Goal: Complete application form

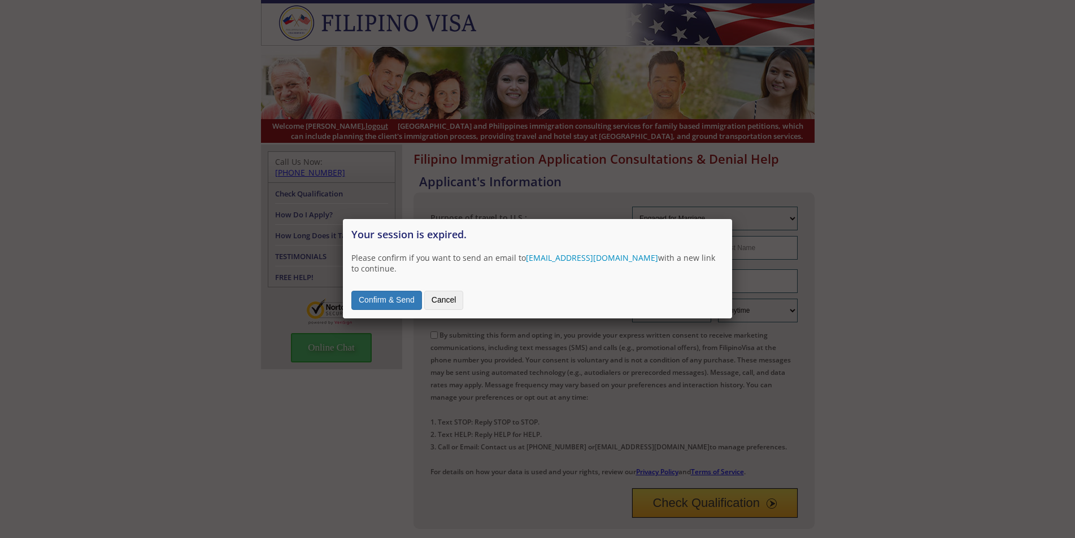
click at [393, 303] on button "Confirm & Send" at bounding box center [386, 300] width 71 height 19
click at [873, 377] on div at bounding box center [537, 385] width 1075 height 771
click at [399, 303] on button "Confirm & Send" at bounding box center [386, 300] width 71 height 19
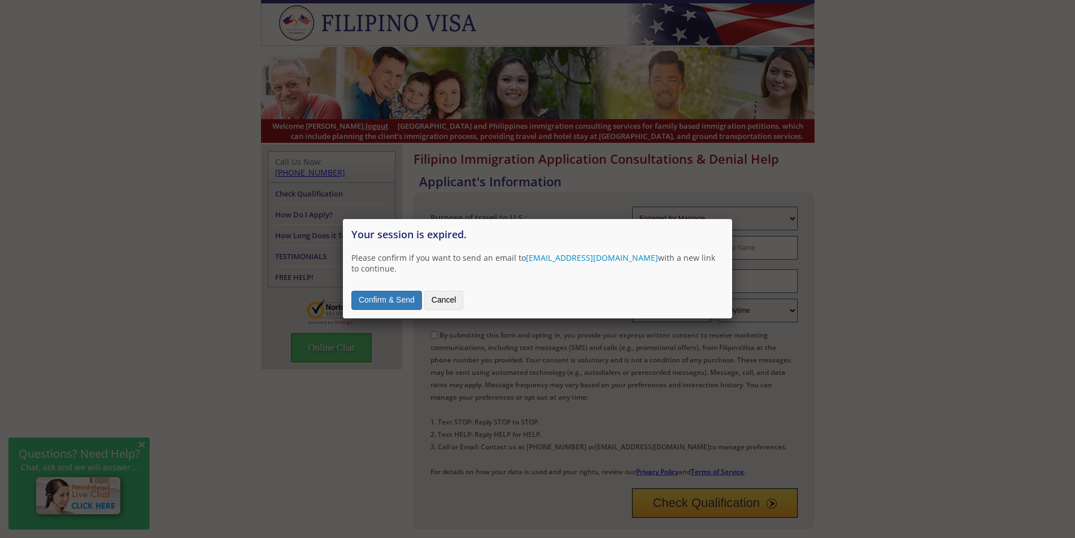
click at [455, 299] on button "Cancel" at bounding box center [444, 300] width 40 height 19
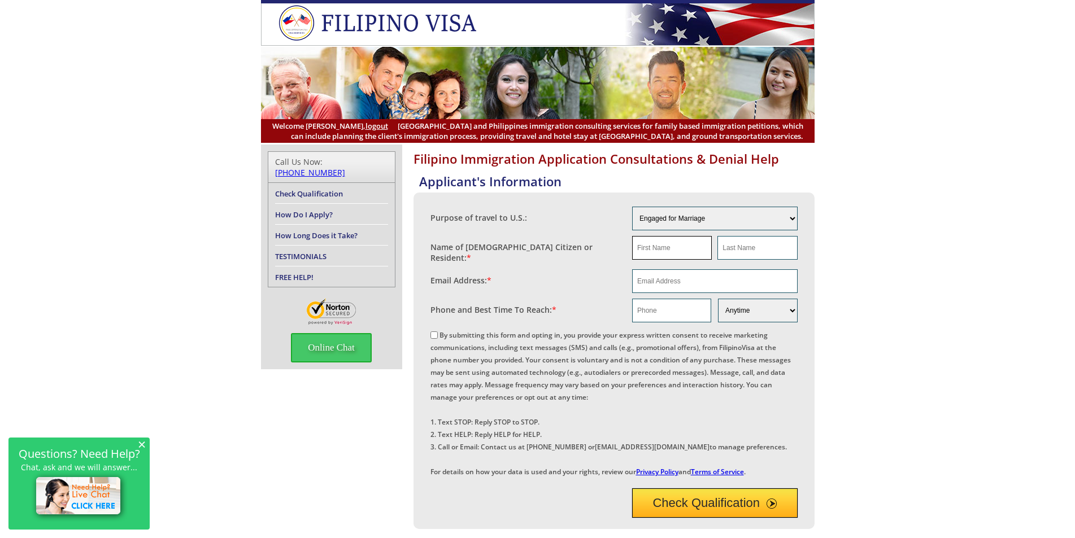
click at [693, 246] on input "text" at bounding box center [672, 248] width 80 height 24
click at [656, 251] on input "PatrickHenry" at bounding box center [672, 248] width 80 height 24
type input "[PERSON_NAME]"
click at [759, 255] on input "text" at bounding box center [757, 248] width 80 height 24
type input "Lacson"
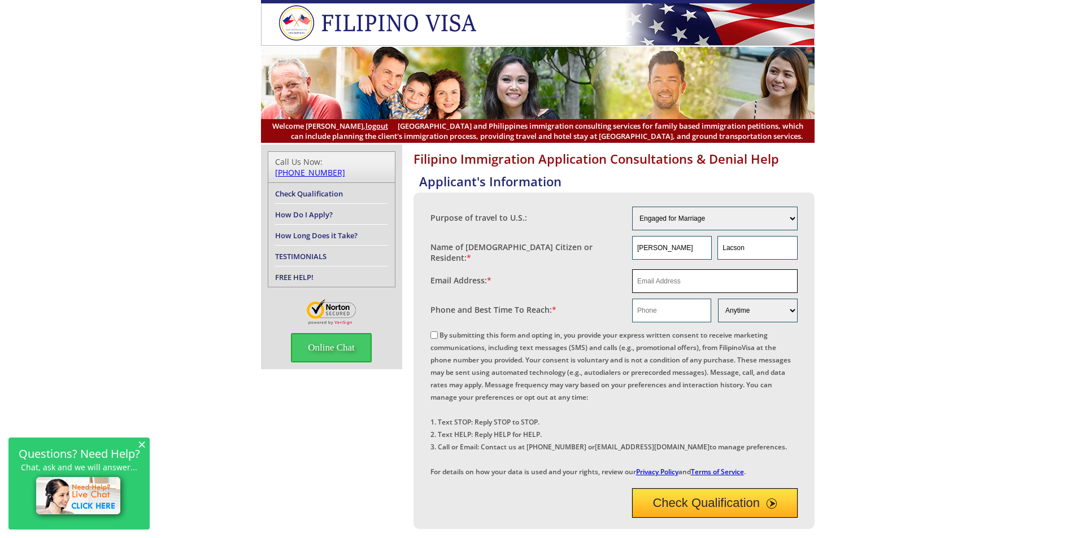
click at [665, 282] on input "email" at bounding box center [715, 281] width 166 height 24
type input "lacson2000"
